Goal: Check status: Check status

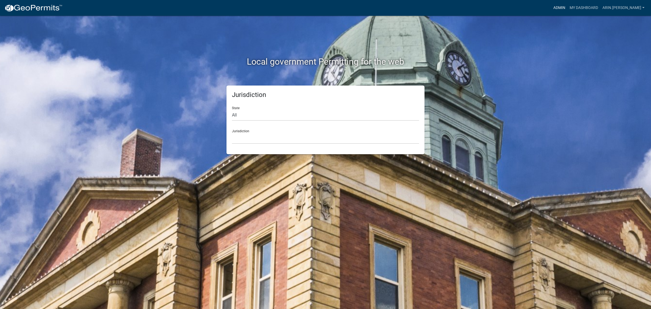
click at [568, 5] on link "Admin" at bounding box center [560, 8] width 16 height 10
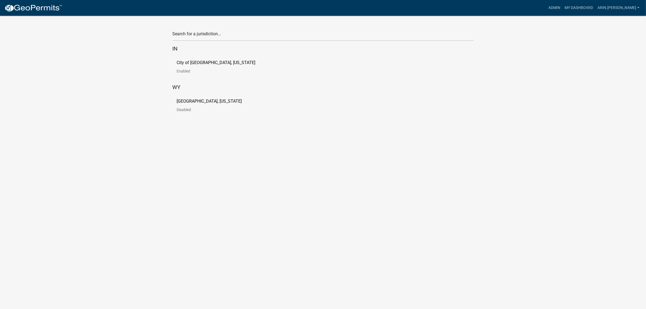
click at [181, 69] on p "Enabled" at bounding box center [220, 71] width 87 height 4
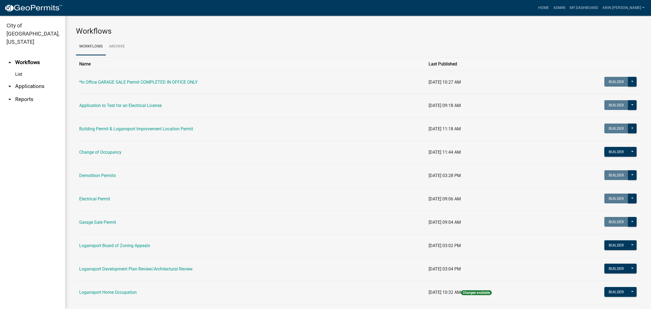
click at [42, 80] on link "arrow_drop_down Applications" at bounding box center [32, 86] width 65 height 13
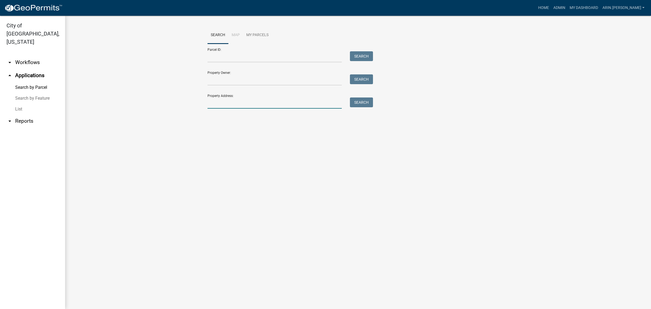
click at [232, 106] on input "Property Address:" at bounding box center [275, 102] width 134 height 11
type input "1001"
click at [357, 104] on button "Search" at bounding box center [361, 102] width 23 height 10
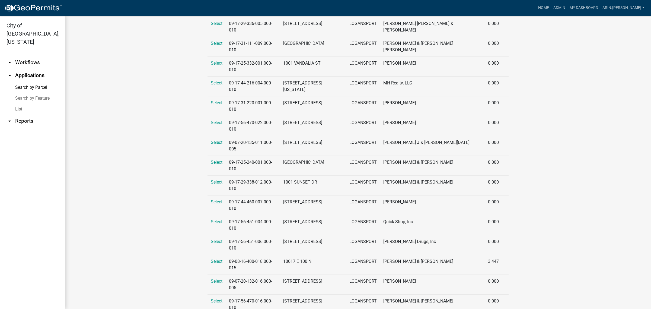
scroll to position [157, 0]
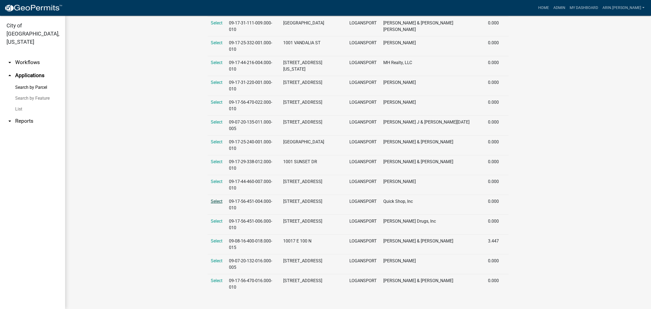
click at [215, 201] on span "Select" at bounding box center [217, 201] width 12 height 5
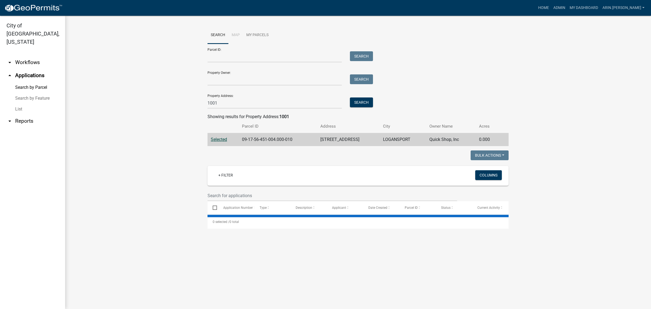
scroll to position [0, 0]
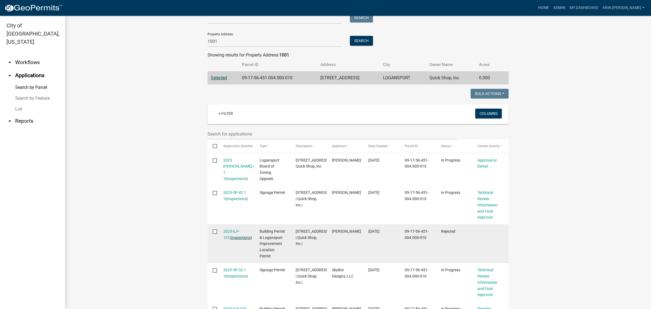
scroll to position [68, 0]
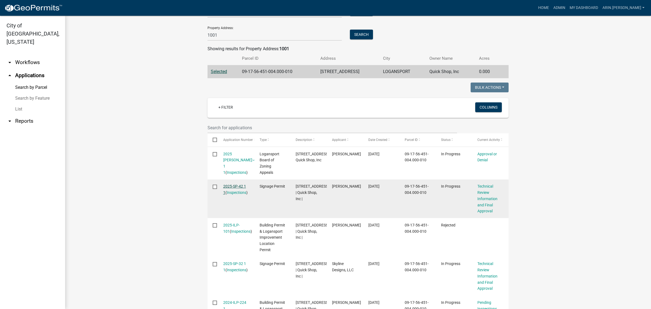
click at [224, 187] on link "2025-SP-42 1 1" at bounding box center [234, 189] width 23 height 11
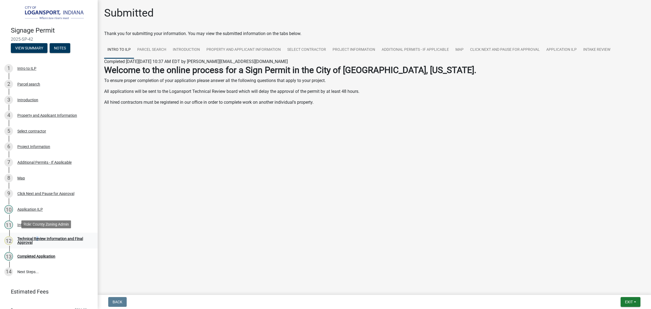
click at [36, 237] on div "Technical Review Information and Final Approval" at bounding box center [53, 241] width 72 height 8
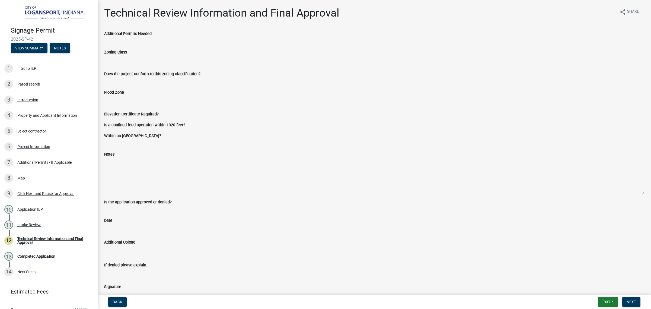
click at [126, 59] on input "Zoning Class" at bounding box center [374, 60] width 541 height 11
click at [145, 62] on input "Zoning Class" at bounding box center [374, 60] width 541 height 11
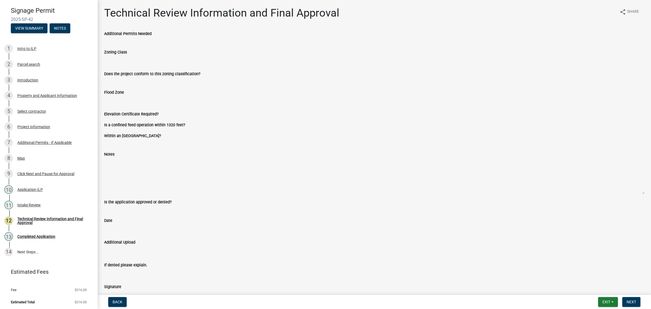
click at [448, 58] on input "Zoning Class" at bounding box center [374, 60] width 541 height 11
click at [65, 27] on button "Notes" at bounding box center [60, 28] width 21 height 10
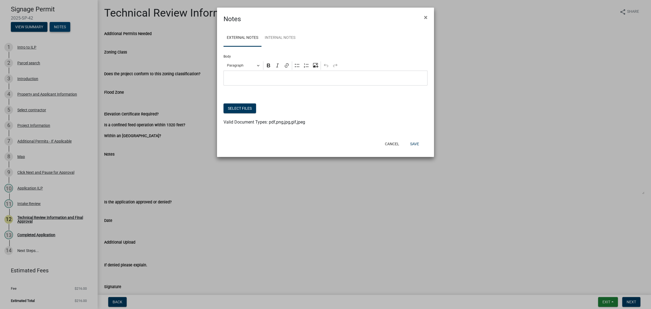
scroll to position [14, 0]
click at [288, 33] on link "Internal Notes" at bounding box center [280, 37] width 37 height 17
click at [425, 17] on span "×" at bounding box center [426, 18] width 4 height 8
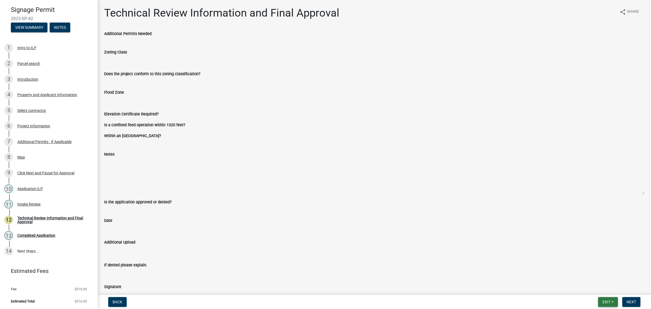
click at [613, 302] on button "Exit" at bounding box center [608, 302] width 20 height 10
click at [603, 288] on button "Save & Exit" at bounding box center [596, 287] width 43 height 13
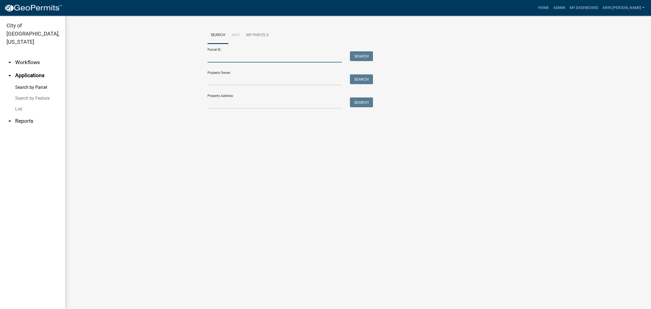
click at [212, 58] on input "Parcel ID:" at bounding box center [275, 56] width 134 height 11
paste input "09-17-60-220-014.000-010"
type input "09-17-60-220-014.000-010"
click at [363, 55] on button "Search" at bounding box center [361, 56] width 23 height 10
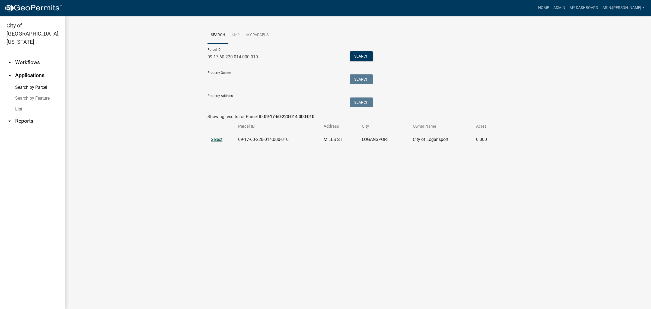
click at [217, 139] on span "Select" at bounding box center [217, 139] width 12 height 5
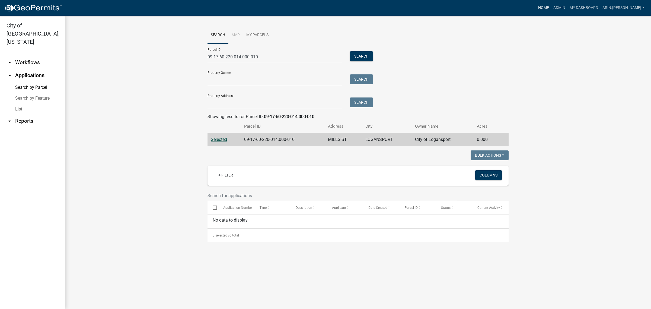
click at [552, 8] on link "Home" at bounding box center [543, 8] width 15 height 10
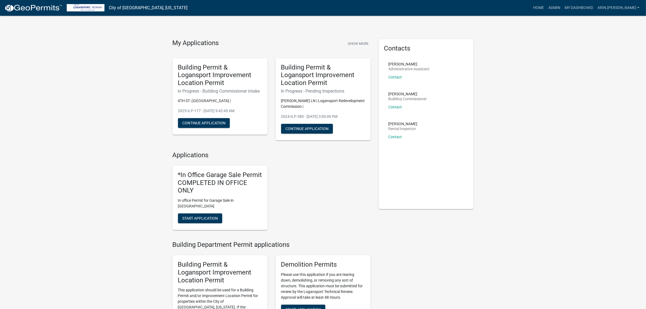
click at [34, 10] on img at bounding box center [33, 8] width 58 height 8
